Goal: Navigation & Orientation: Find specific page/section

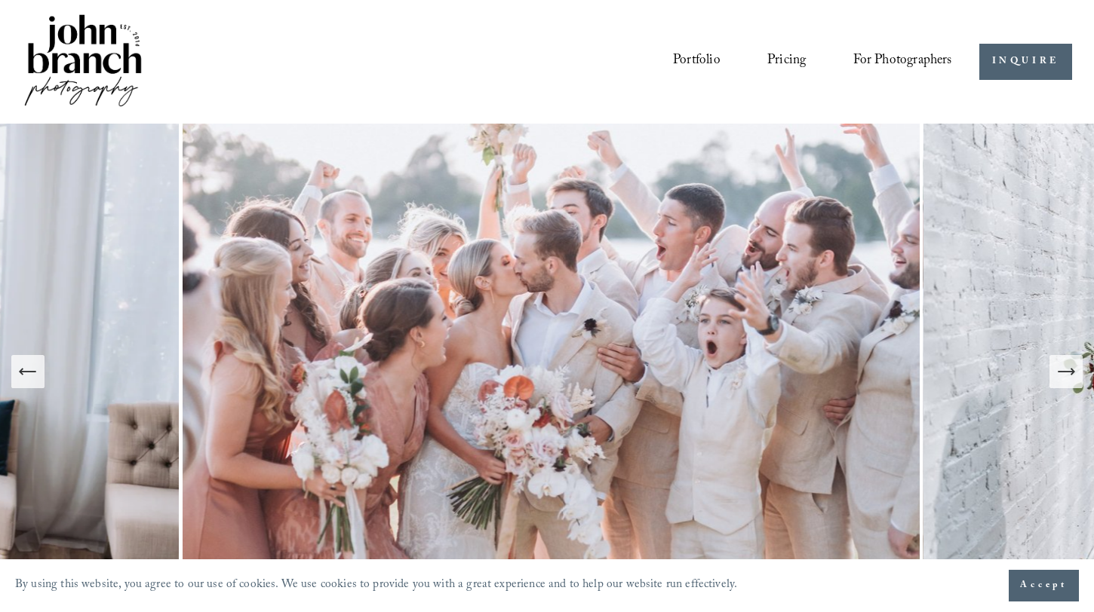
click at [785, 60] on link "Pricing" at bounding box center [786, 62] width 38 height 29
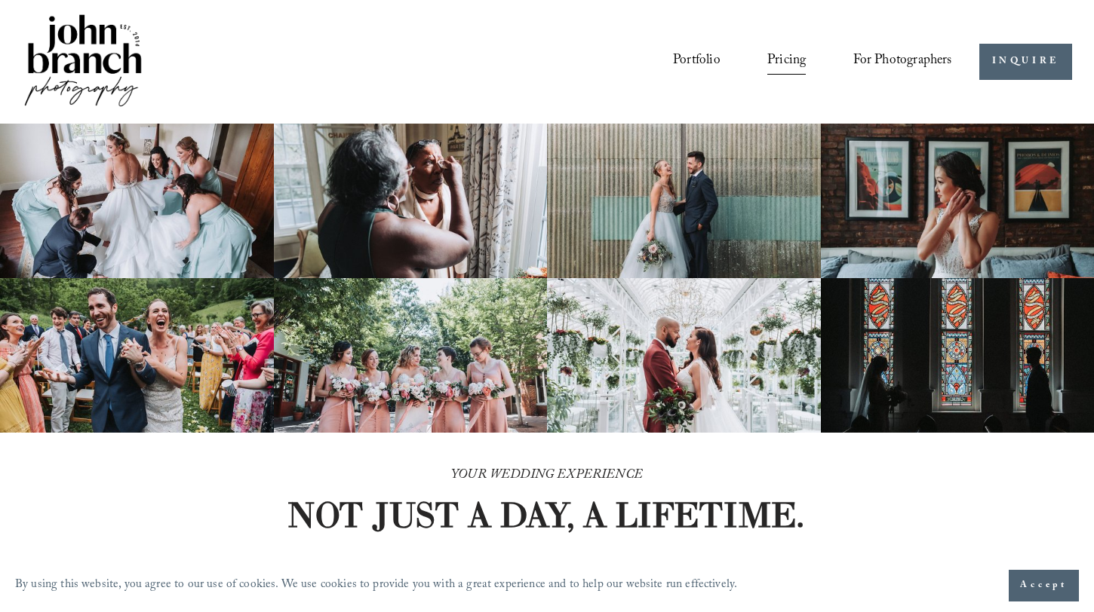
click at [700, 63] on link "Portfolio" at bounding box center [697, 62] width 48 height 29
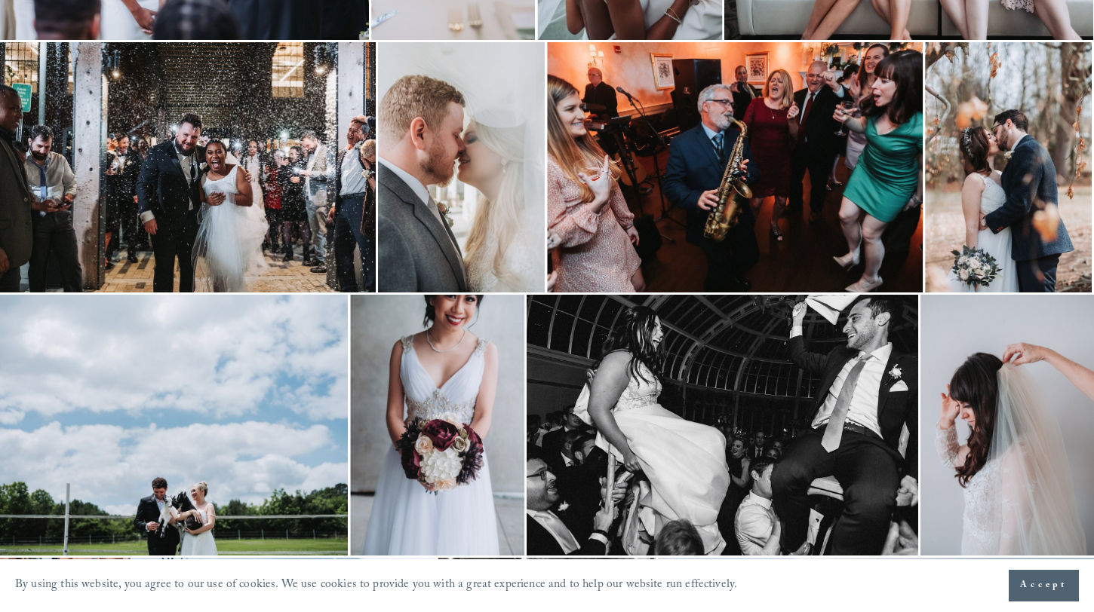
scroll to position [1231, 0]
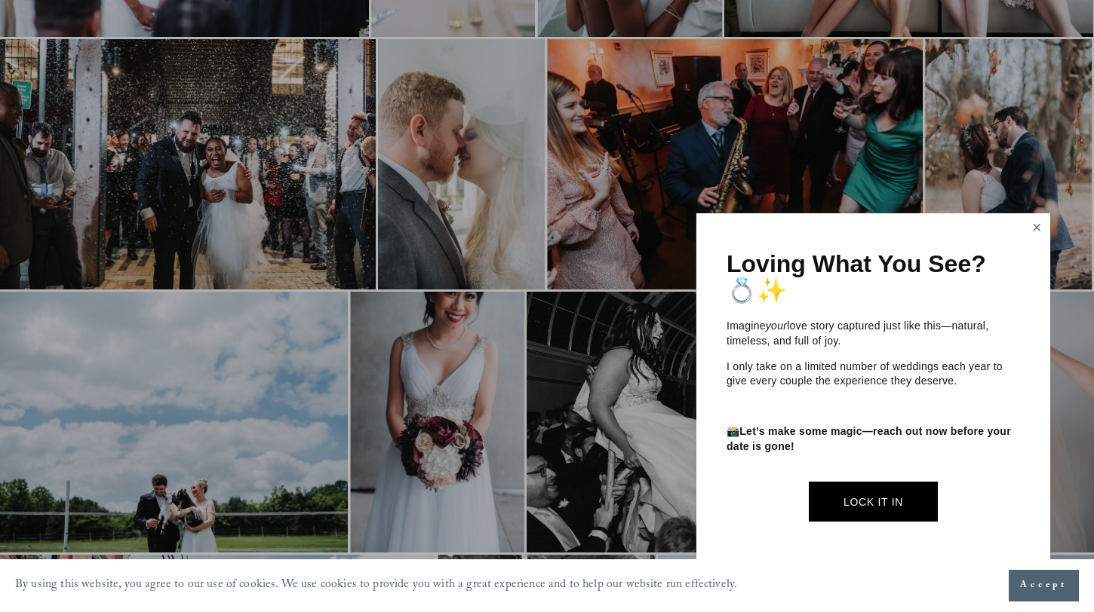
click at [1042, 229] on link "Close" at bounding box center [1036, 228] width 23 height 24
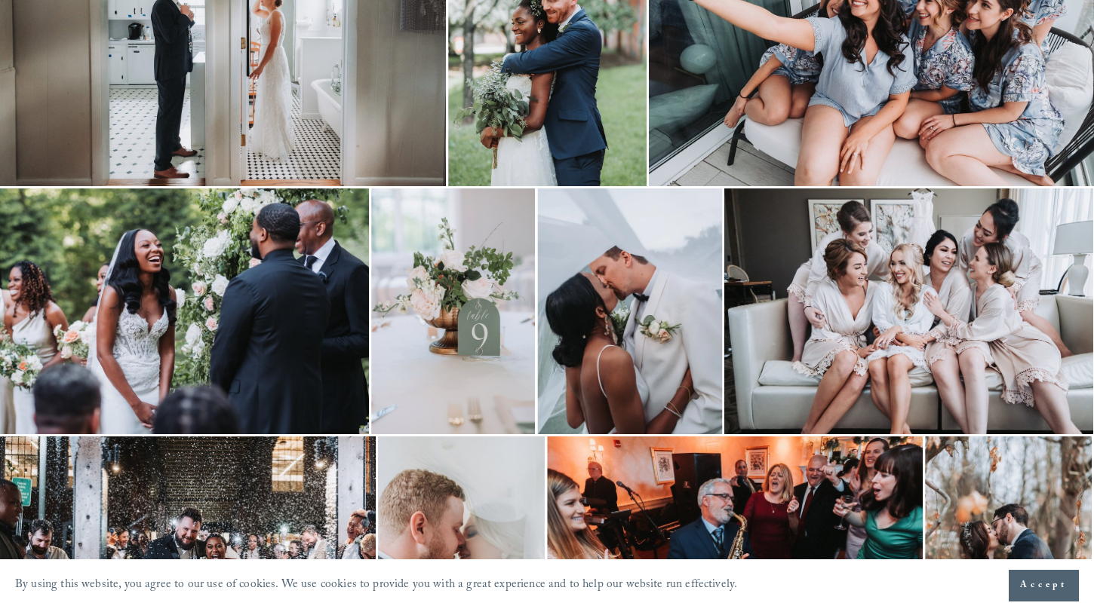
scroll to position [0, 0]
